Goal: Find specific page/section: Find specific page/section

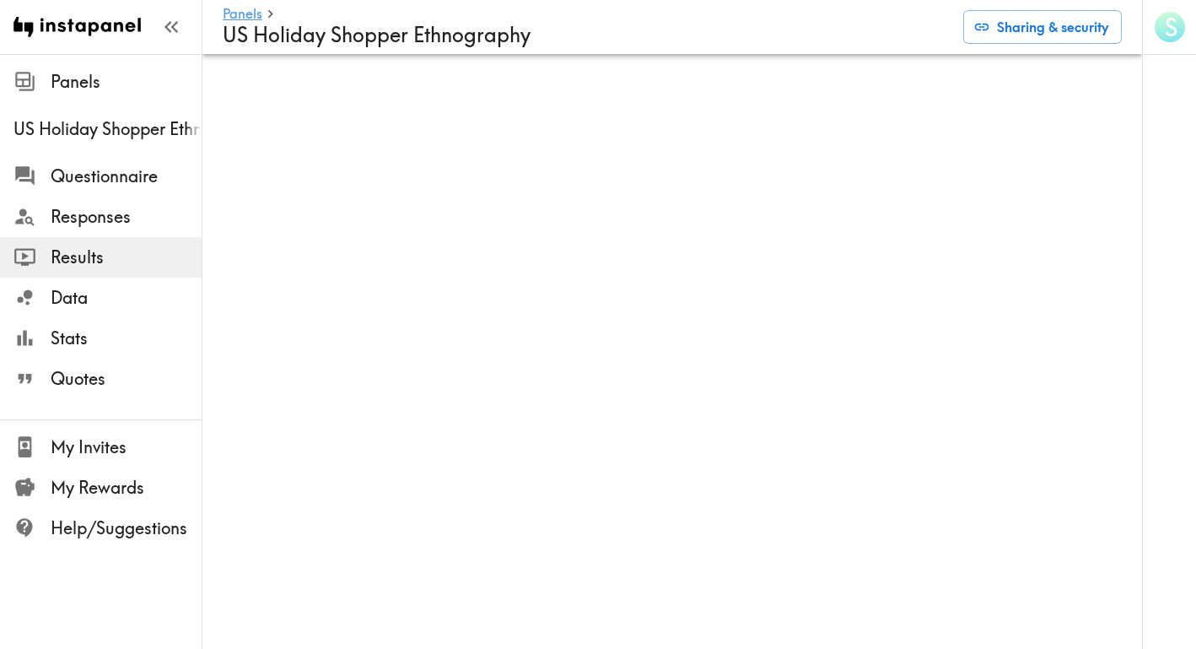
click at [114, 261] on span "Results" at bounding box center [126, 257] width 151 height 24
click at [171, 24] on icon "button" at bounding box center [170, 26] width 23 height 23
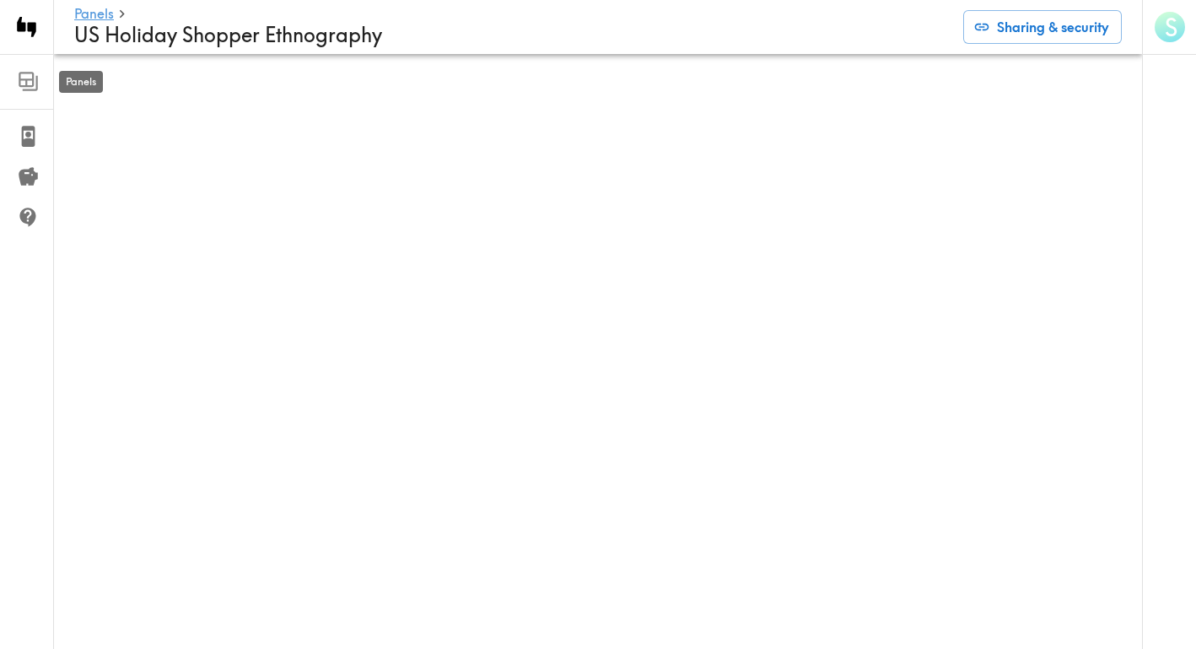
click at [30, 86] on icon at bounding box center [26, 80] width 15 height 15
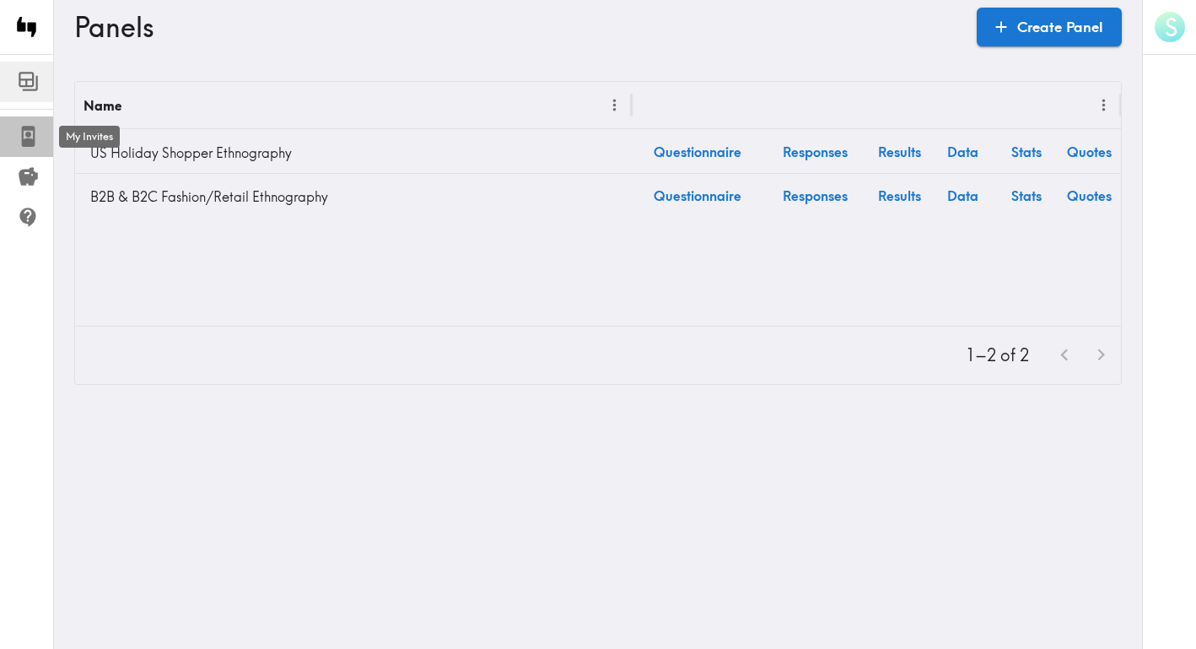
click at [29, 139] on icon at bounding box center [28, 136] width 13 height 21
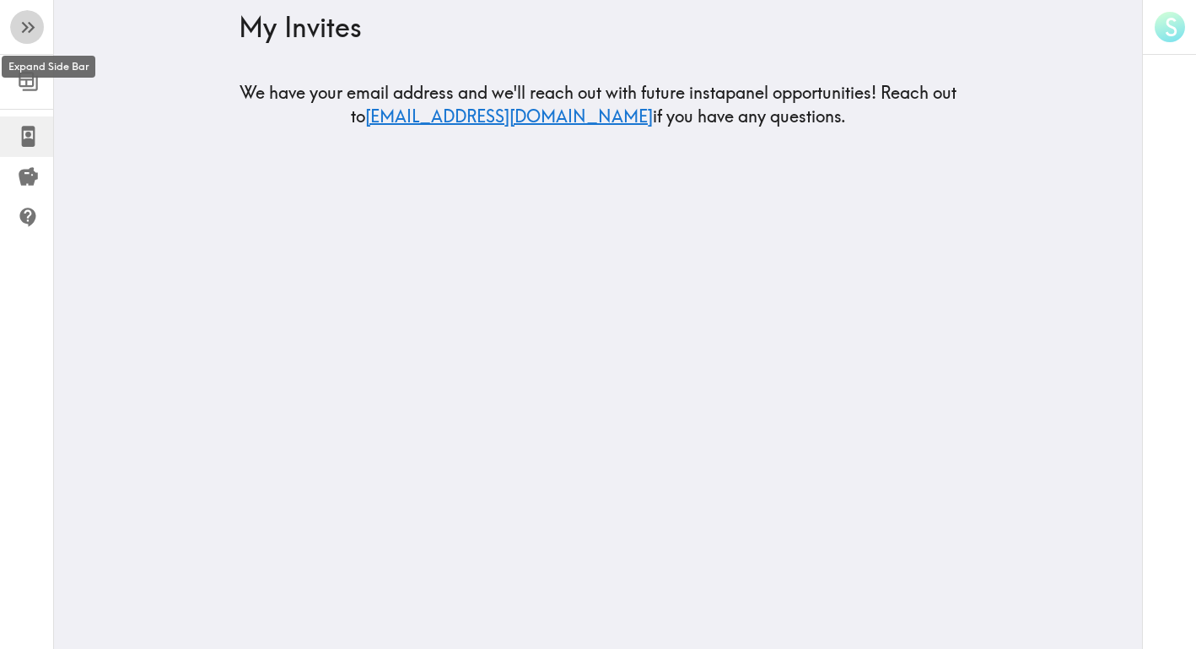
click at [15, 30] on button "button" at bounding box center [27, 27] width 34 height 34
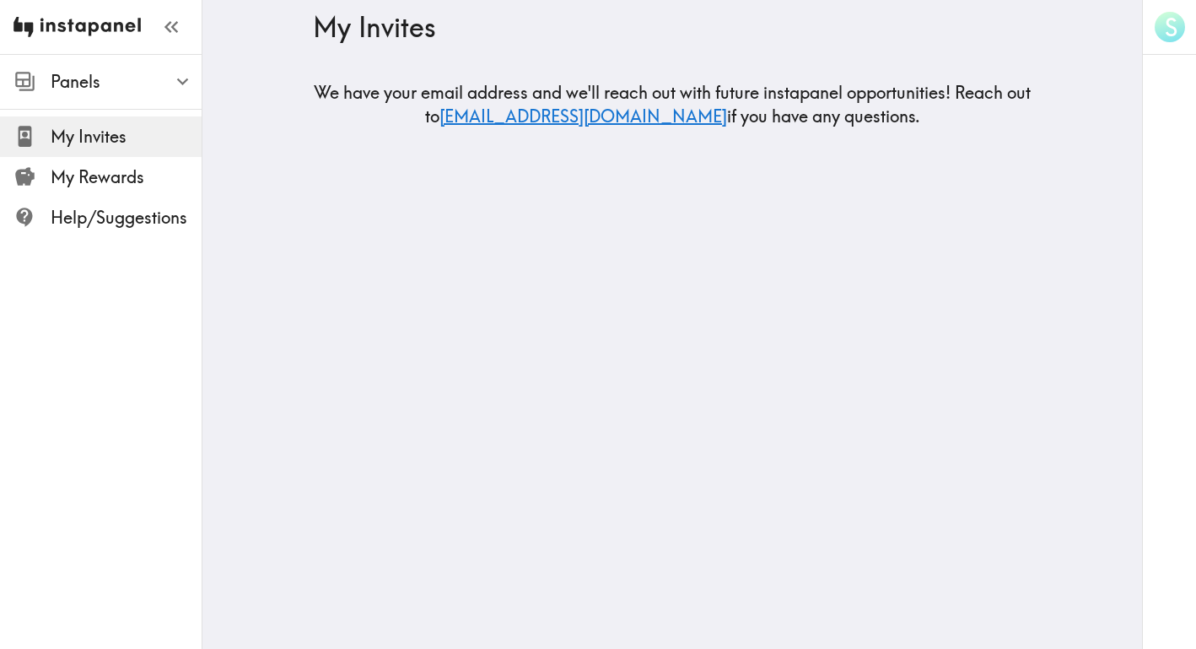
click at [83, 19] on img at bounding box center [76, 27] width 127 height 54
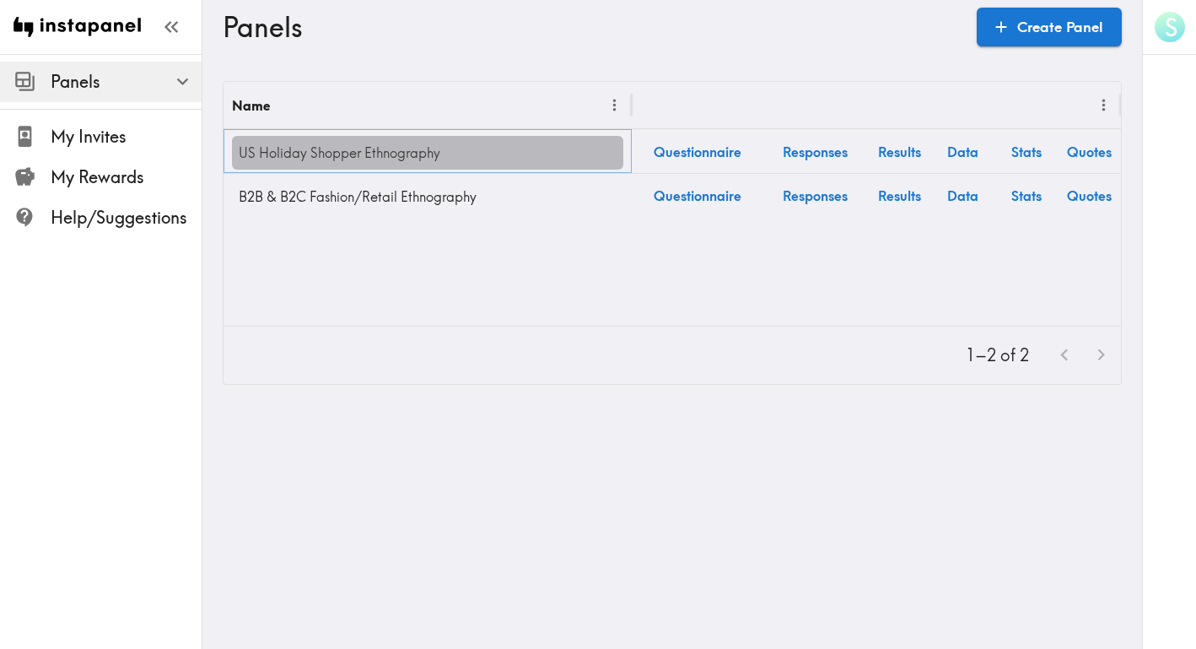
click at [351, 158] on link "US Holiday Shopper Ethnography" at bounding box center [427, 153] width 391 height 34
